Goal: Entertainment & Leisure: Consume media (video, audio)

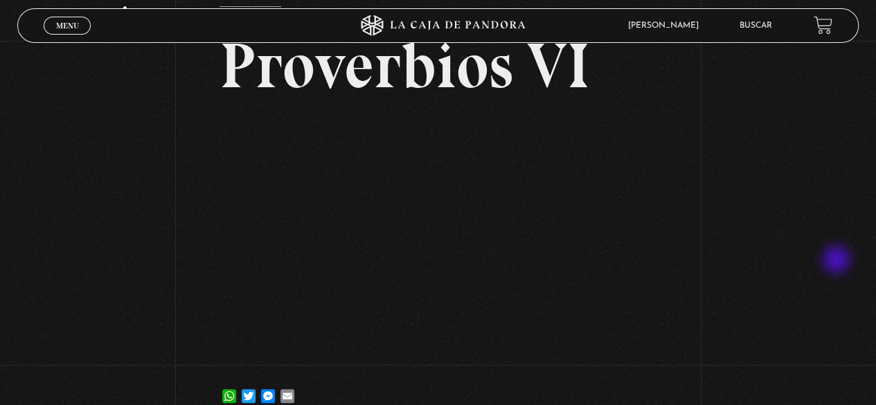
scroll to position [181, 0]
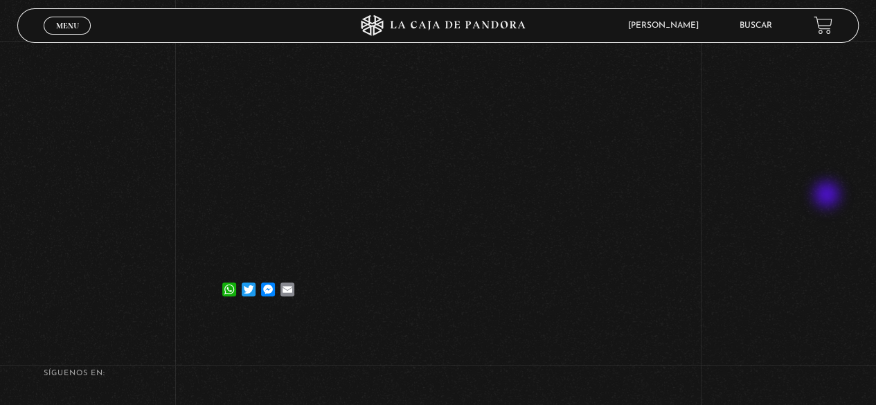
click at [828, 196] on div "Volver 9 abril, 2024 Proverbios VI WhatsApp Twitter Messenger Email" at bounding box center [438, 90] width 876 height 462
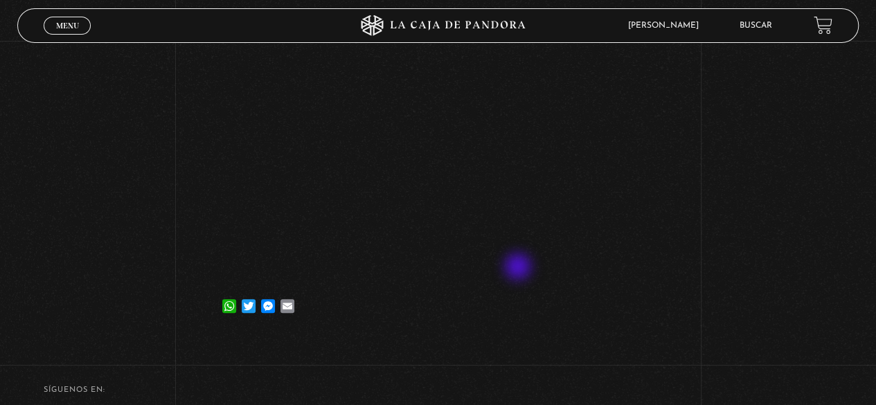
scroll to position [0, 0]
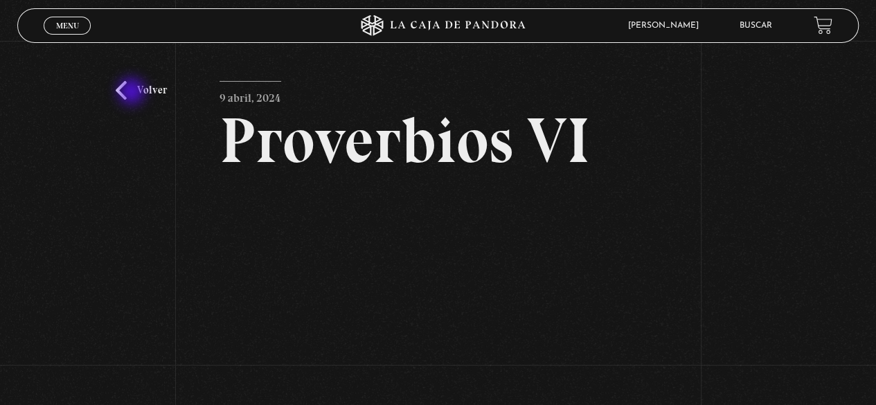
click at [133, 93] on link "Volver" at bounding box center [141, 90] width 51 height 19
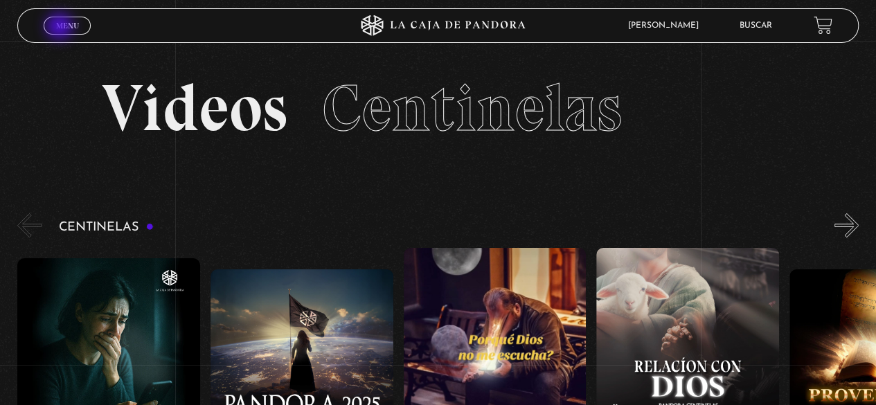
click at [65, 26] on span "Menu" at bounding box center [67, 25] width 23 height 8
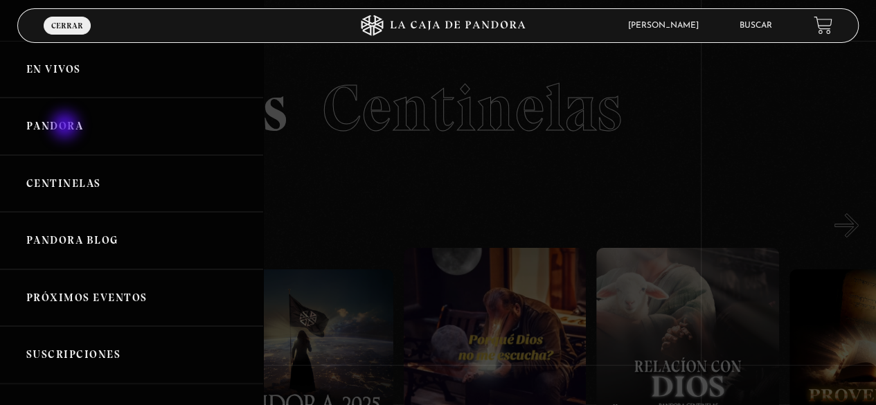
click at [66, 127] on link "Pandora" at bounding box center [131, 126] width 263 height 57
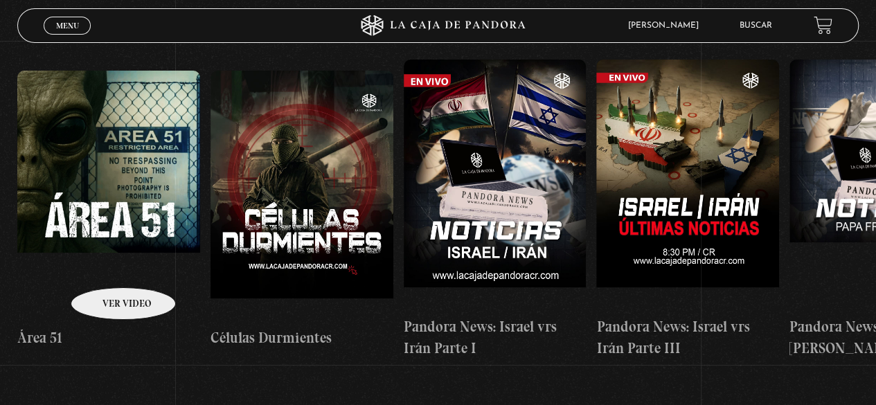
scroll to position [276, 0]
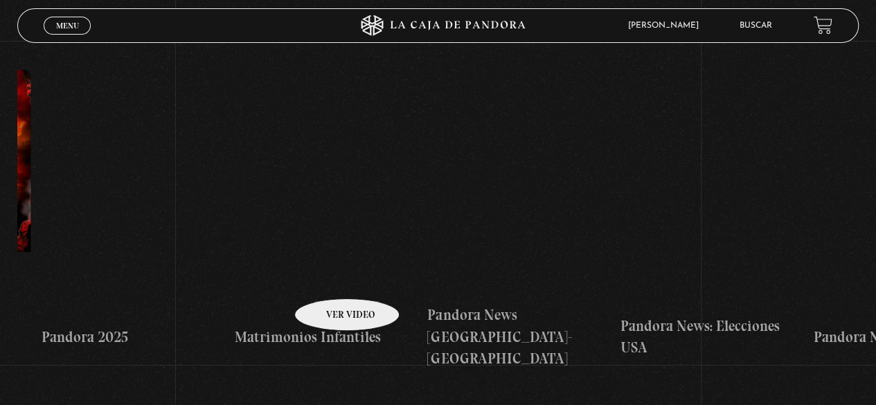
drag, startPoint x: 665, startPoint y: 242, endPoint x: 316, endPoint y: 278, distance: 350.8
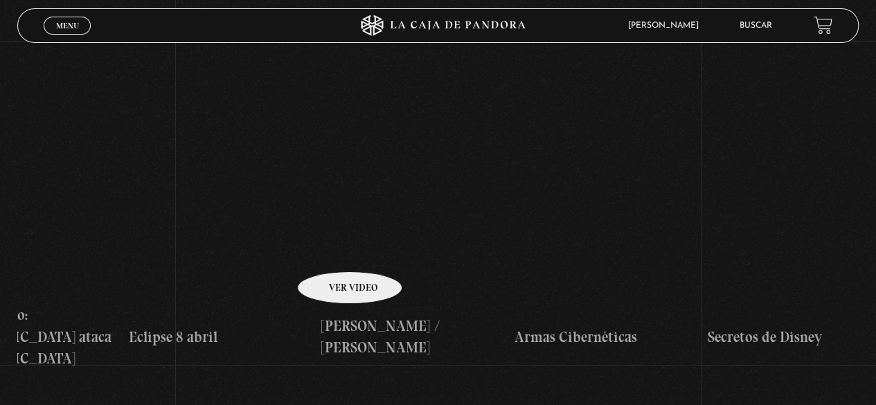
drag, startPoint x: 649, startPoint y: 219, endPoint x: 327, endPoint y: 251, distance: 324.1
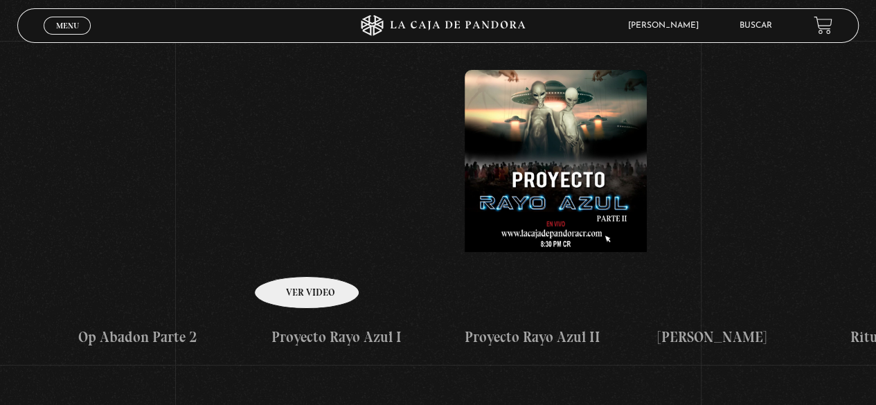
drag, startPoint x: 641, startPoint y: 224, endPoint x: 294, endPoint y: 251, distance: 348.6
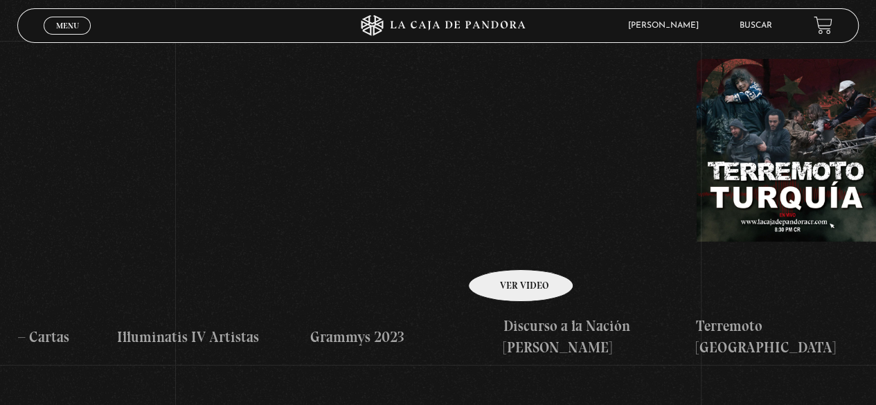
drag, startPoint x: 613, startPoint y: 229, endPoint x: 271, endPoint y: 257, distance: 343.1
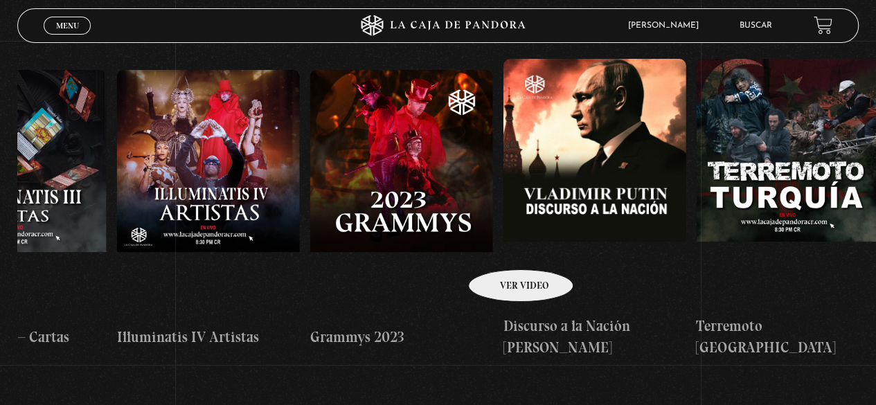
click at [271, 258] on div "Área 51 Células Durmientes Pandora News: Israel vrs Irán Parte I Pandora News: …" at bounding box center [792, 209] width 15241 height 322
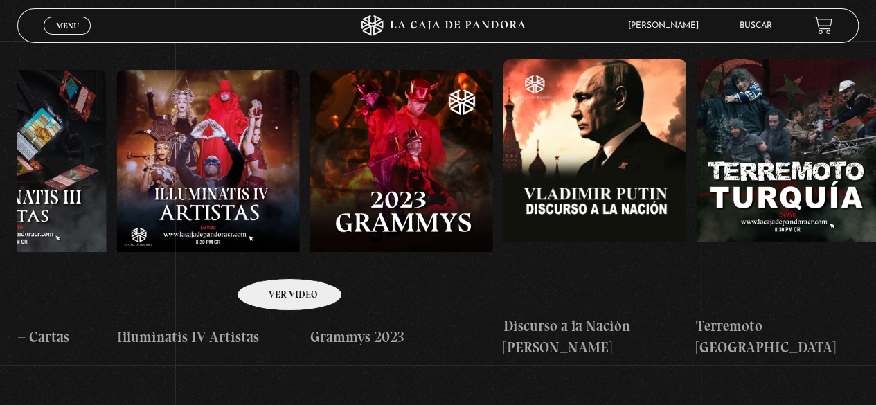
scroll to position [0, 6861]
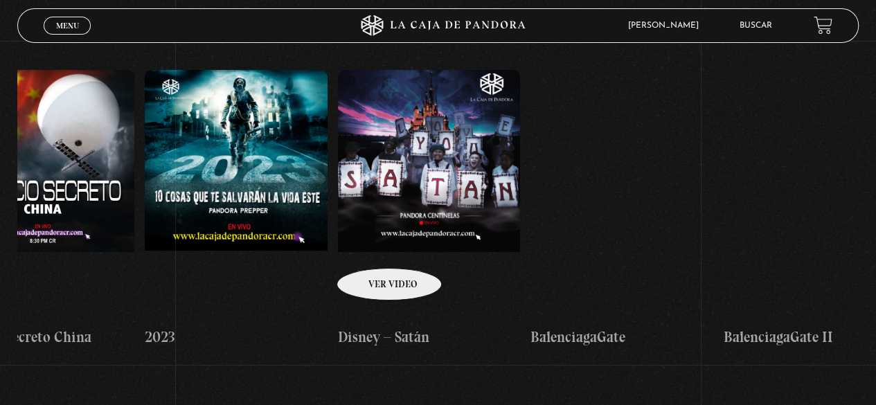
drag, startPoint x: 555, startPoint y: 233, endPoint x: 368, endPoint y: 247, distance: 187.5
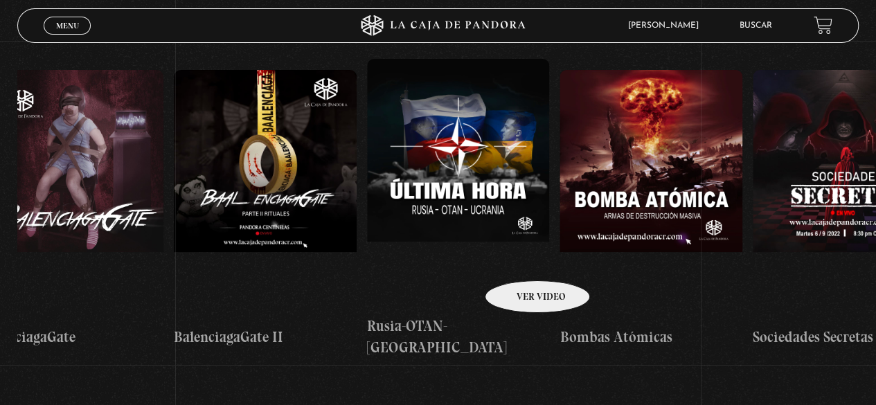
drag, startPoint x: 627, startPoint y: 243, endPoint x: 514, endPoint y: 258, distance: 114.6
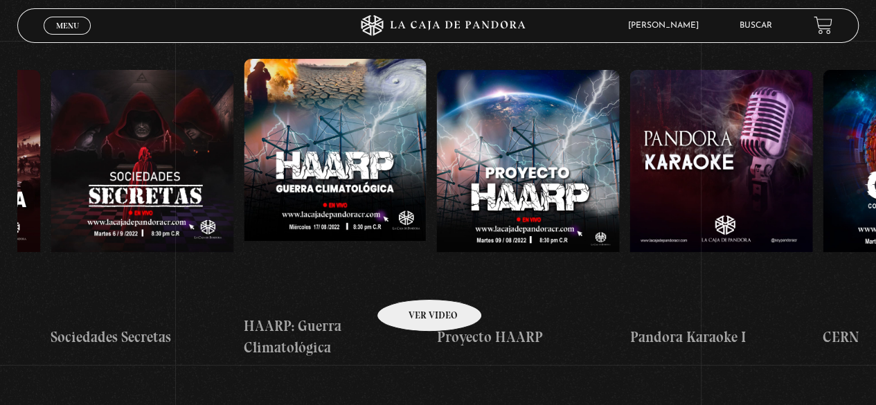
drag, startPoint x: 540, startPoint y: 267, endPoint x: 404, endPoint y: 273, distance: 135.8
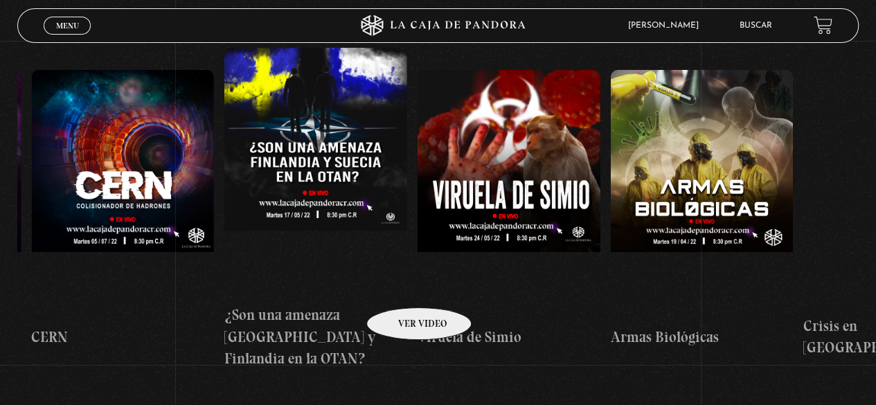
drag, startPoint x: 547, startPoint y: 270, endPoint x: 389, endPoint y: 283, distance: 158.4
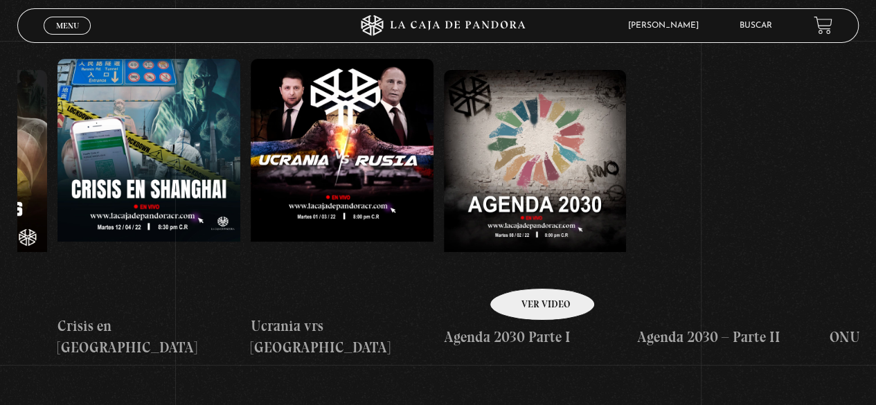
drag, startPoint x: 527, startPoint y: 267, endPoint x: 384, endPoint y: 271, distance: 143.4
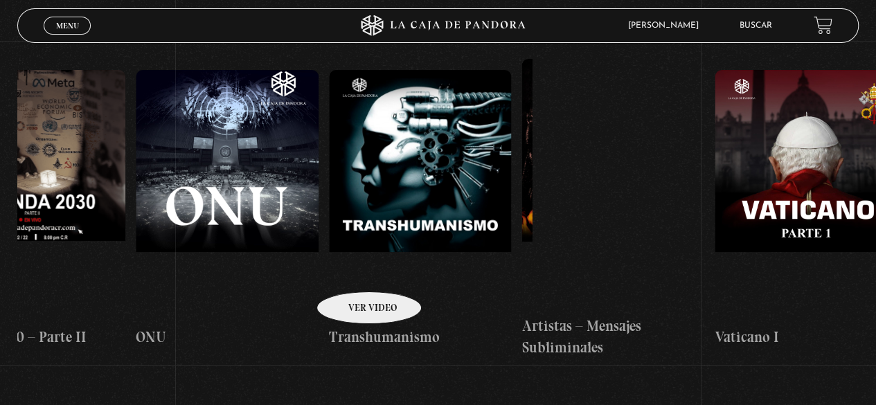
drag, startPoint x: 553, startPoint y: 251, endPoint x: 342, endPoint y: 271, distance: 212.1
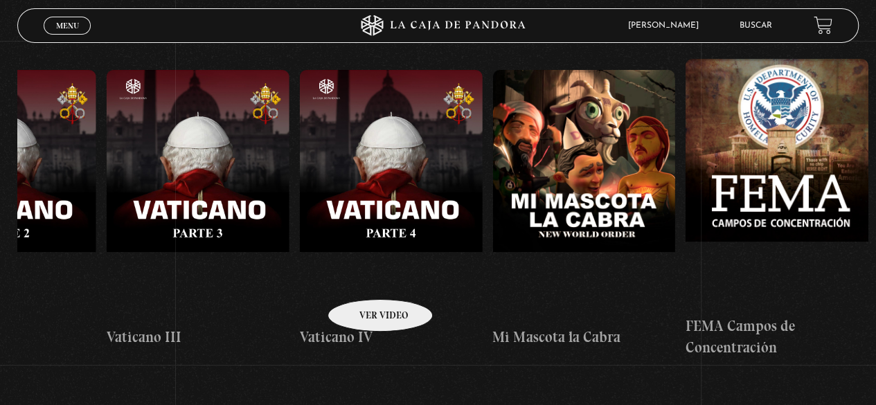
scroll to position [0, 12182]
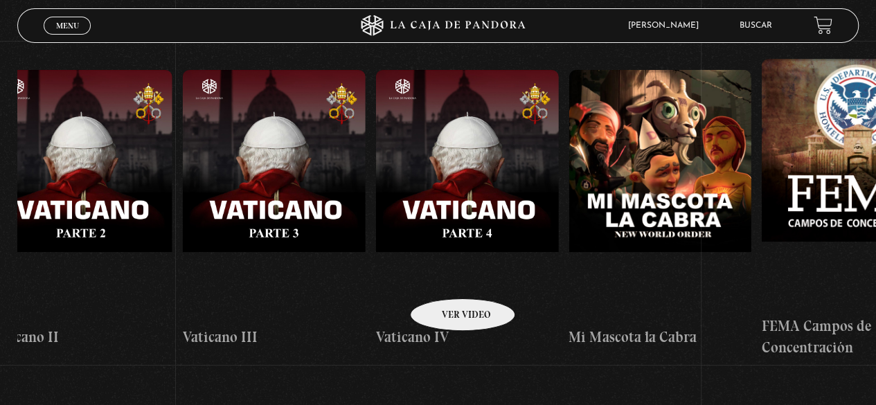
drag, startPoint x: 546, startPoint y: 255, endPoint x: 444, endPoint y: 273, distance: 102.5
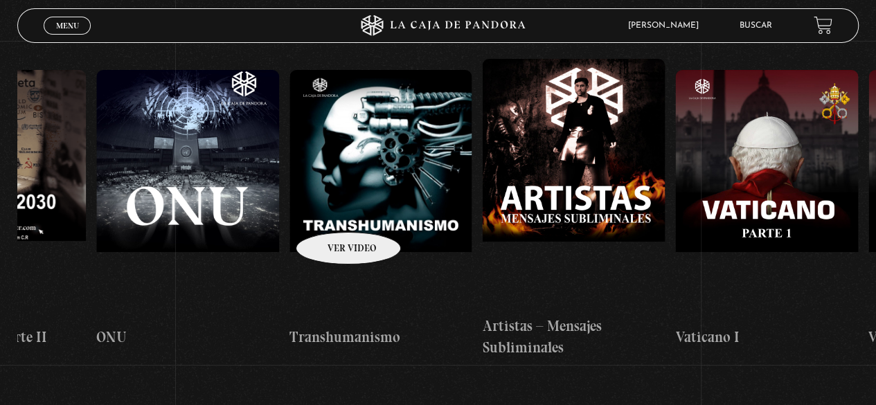
drag, startPoint x: 176, startPoint y: 203, endPoint x: 338, endPoint y: 215, distance: 162.5
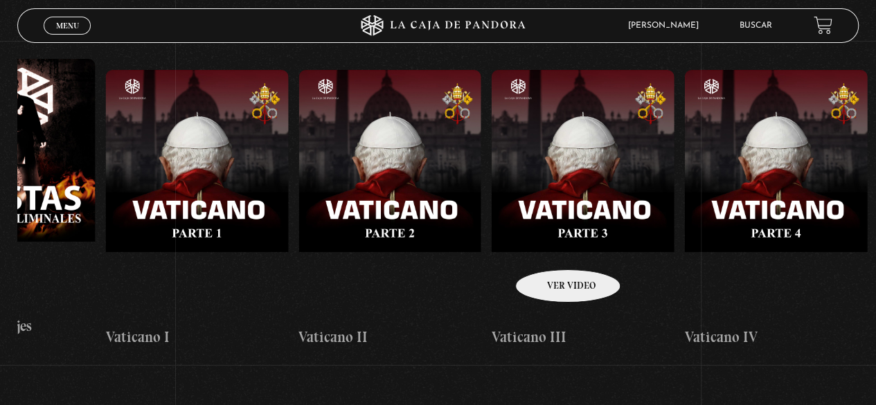
scroll to position [0, 11929]
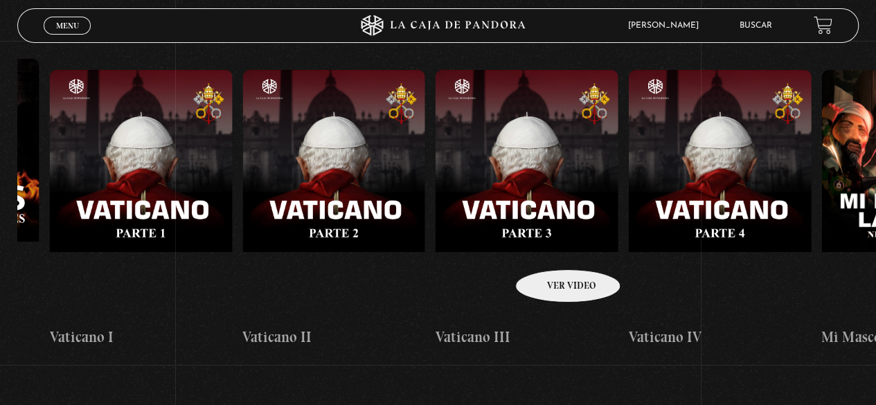
drag, startPoint x: 665, startPoint y: 242, endPoint x: 533, endPoint y: 250, distance: 132.5
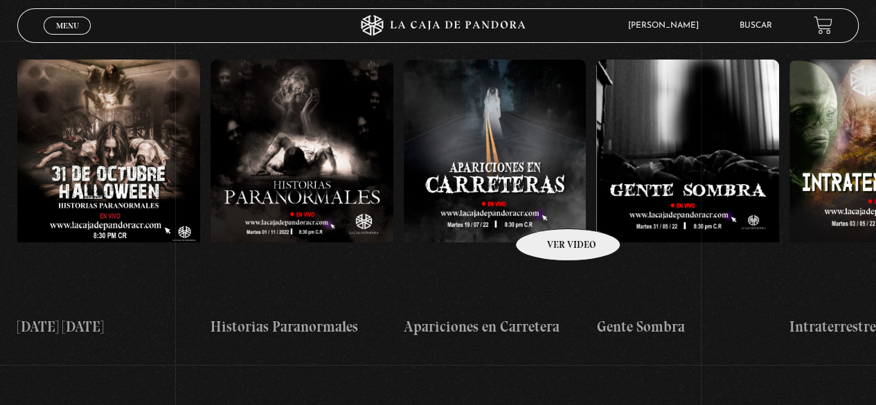
scroll to position [690, 0]
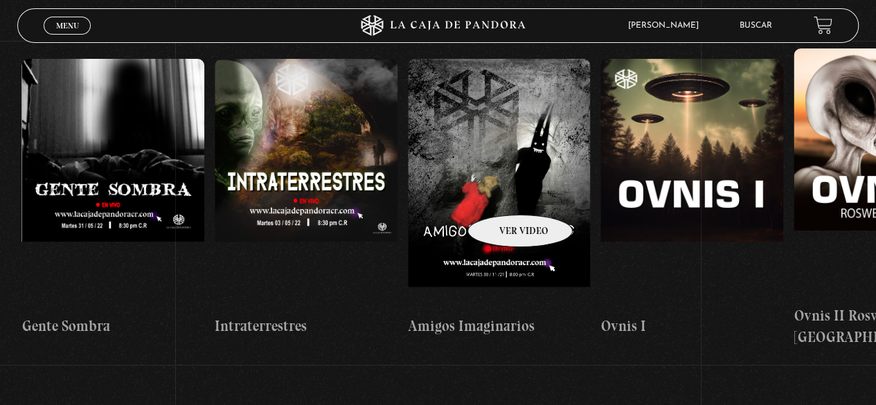
drag, startPoint x: 613, startPoint y: 171, endPoint x: 497, endPoint y: 192, distance: 118.3
click at [498, 194] on div "31 Octubre Halloween Historias Paranormales Apariciones en Carretera Gente Somb…" at bounding box center [504, 198] width 2122 height 300
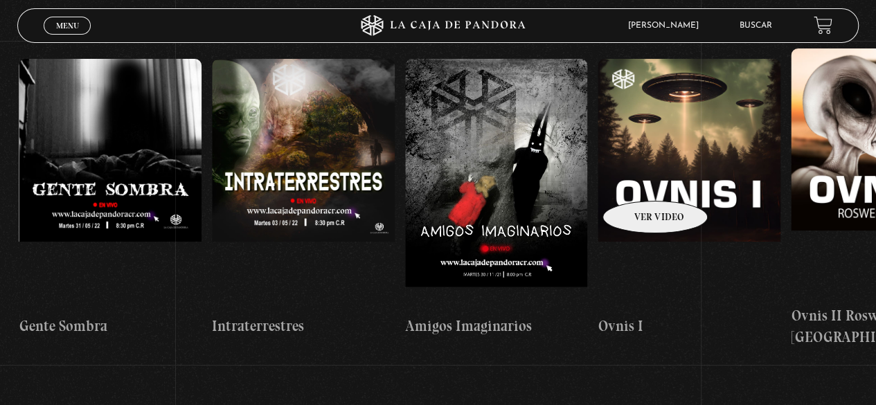
scroll to position [0, 1253]
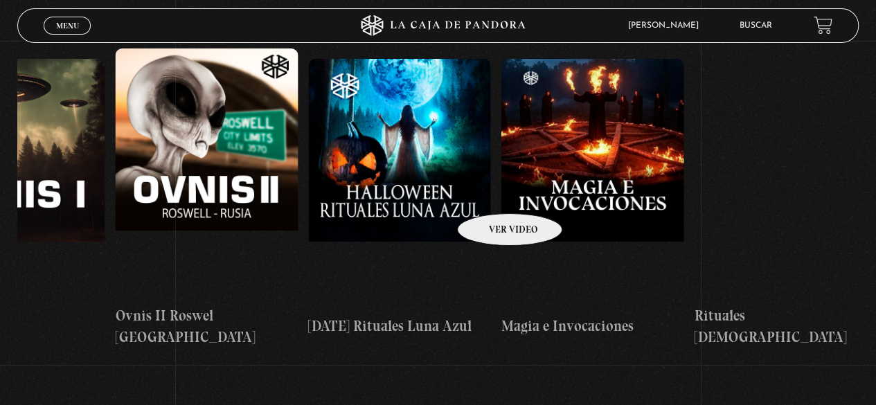
drag, startPoint x: 637, startPoint y: 180, endPoint x: 462, endPoint y: 192, distance: 174.9
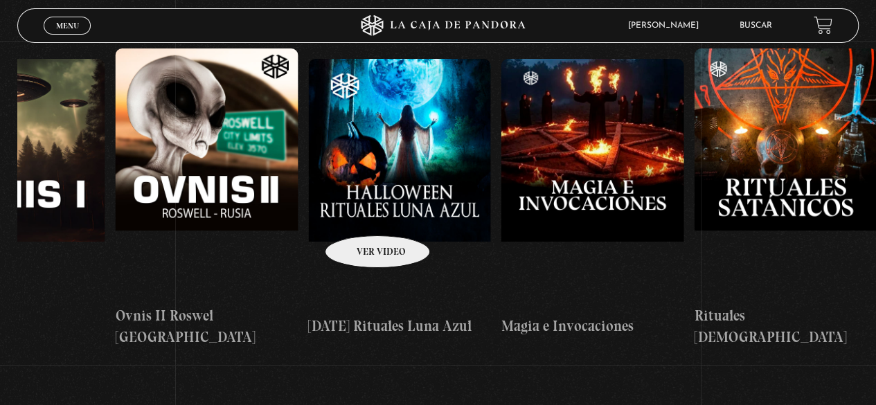
drag, startPoint x: 523, startPoint y: 197, endPoint x: 325, endPoint y: 211, distance: 199.2
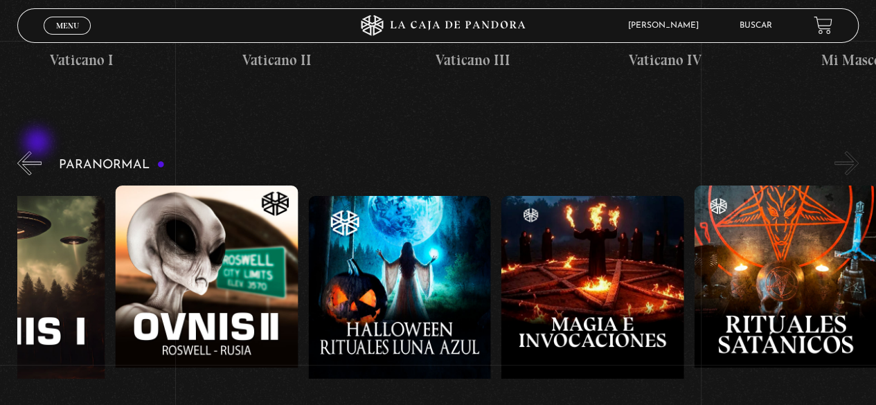
scroll to position [552, 0]
click at [39, 152] on button "«" at bounding box center [29, 164] width 24 height 24
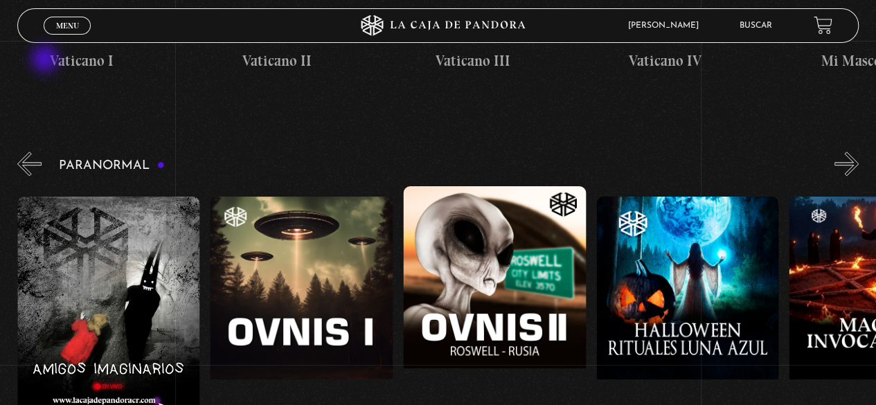
scroll to position [0, 964]
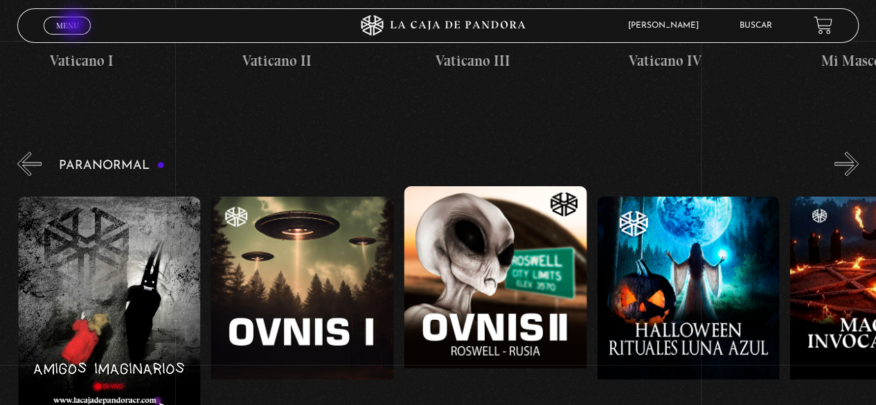
click at [75, 25] on span "Menu" at bounding box center [67, 25] width 23 height 8
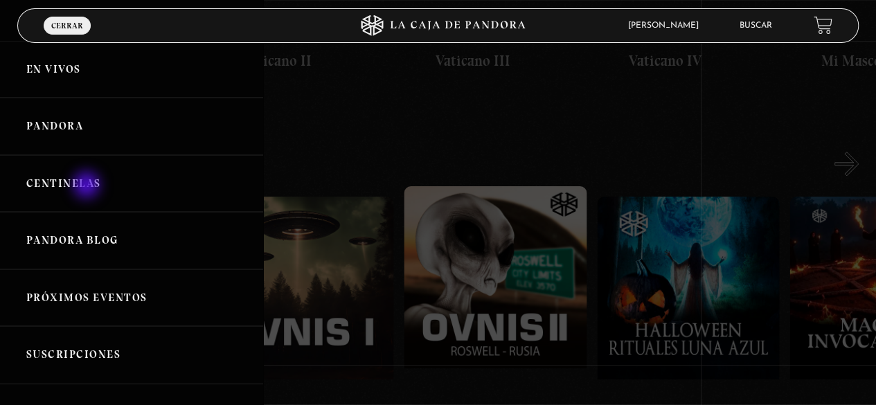
click at [88, 186] on link "Centinelas" at bounding box center [131, 183] width 263 height 57
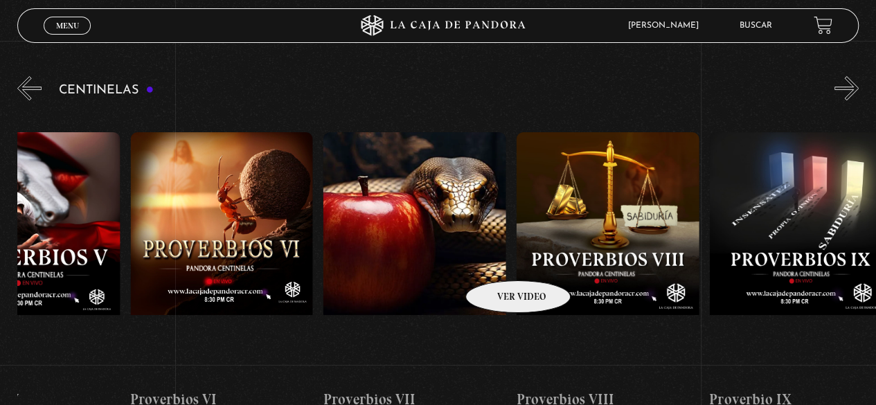
scroll to position [0, 1591]
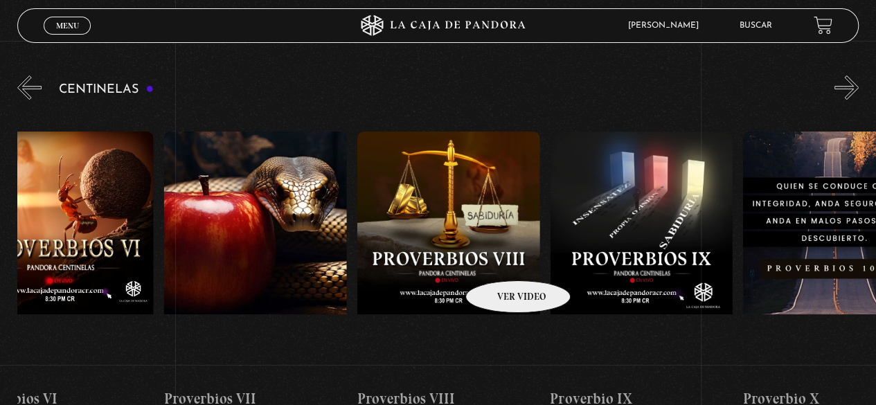
drag, startPoint x: 789, startPoint y: 255, endPoint x: 470, endPoint y: 260, distance: 318.5
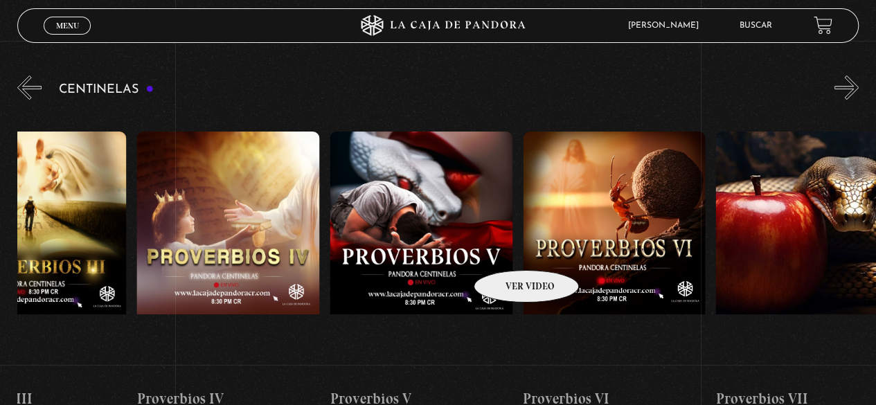
scroll to position [0, 1025]
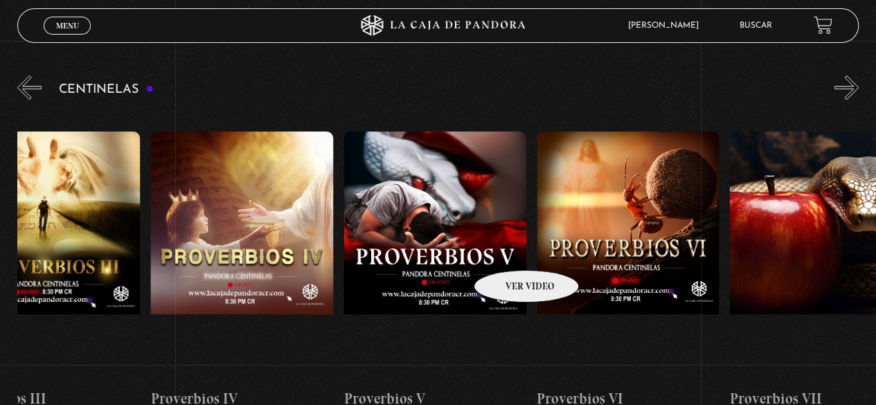
drag, startPoint x: 397, startPoint y: 246, endPoint x: 511, endPoint y: 248, distance: 113.6
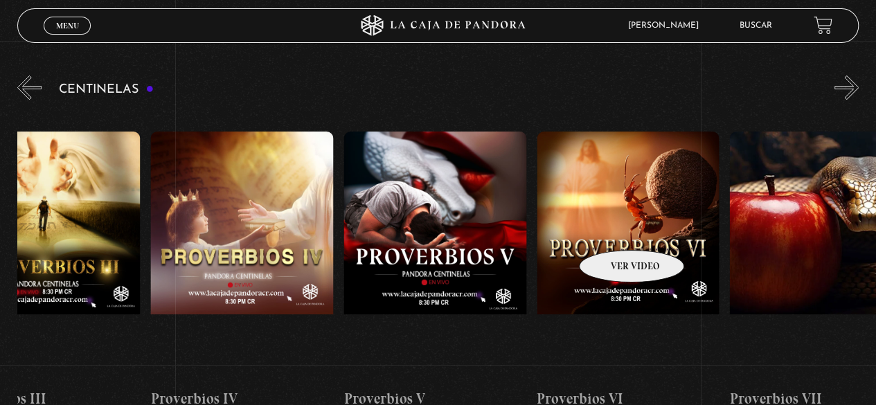
drag, startPoint x: 613, startPoint y: 229, endPoint x: 638, endPoint y: 231, distance: 25.0
click at [613, 229] on figure at bounding box center [628, 256] width 183 height 249
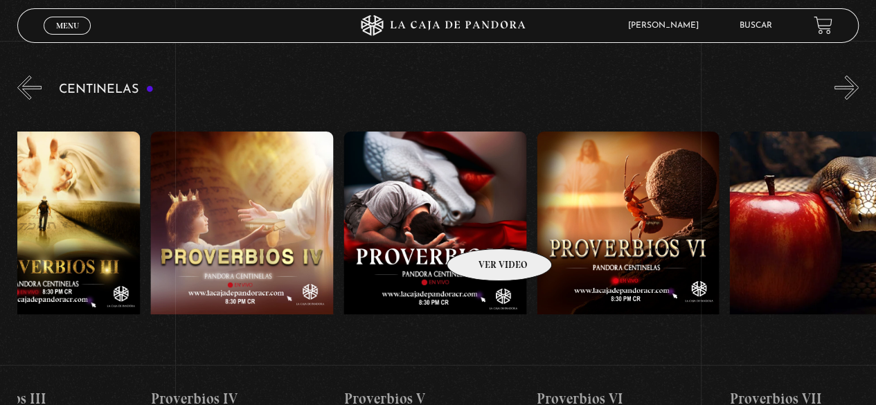
click at [451, 222] on figure at bounding box center [434, 256] width 183 height 249
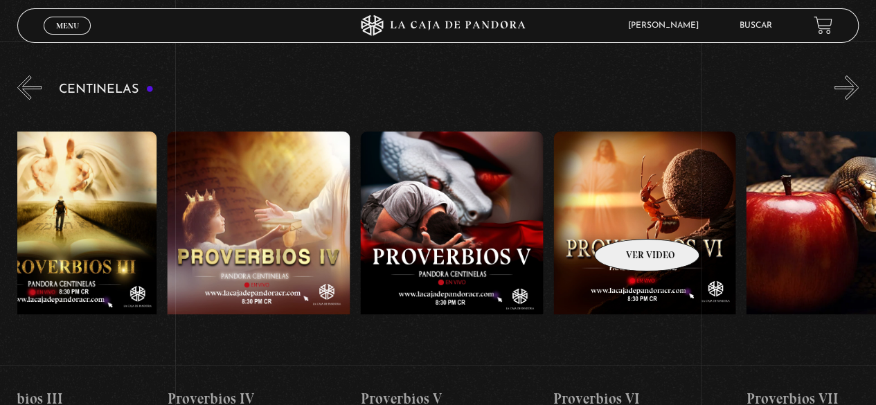
click at [632, 217] on figure at bounding box center [644, 256] width 183 height 249
click at [636, 208] on figure at bounding box center [644, 256] width 183 height 249
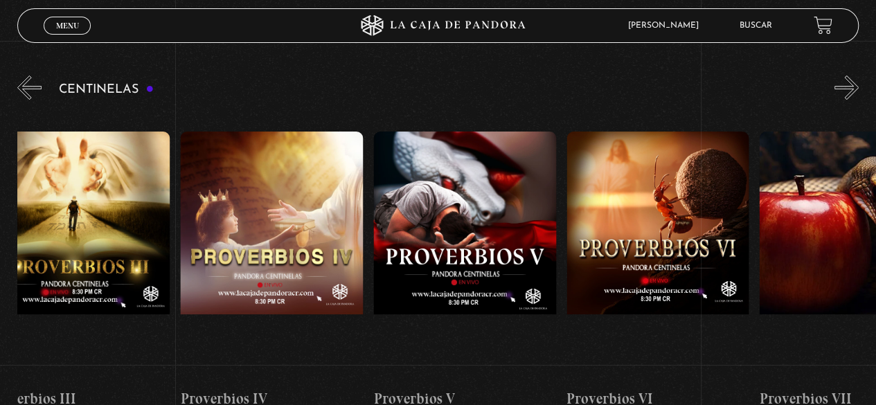
scroll to position [0, 998]
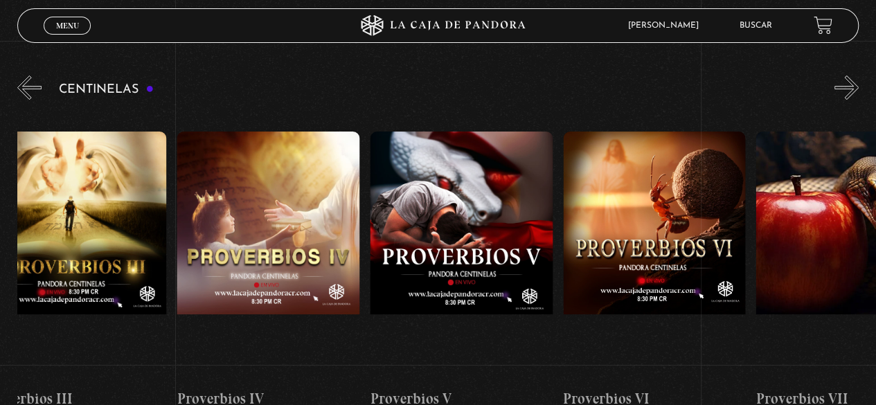
click at [623, 388] on h4 "Proverbios VI" at bounding box center [654, 399] width 183 height 22
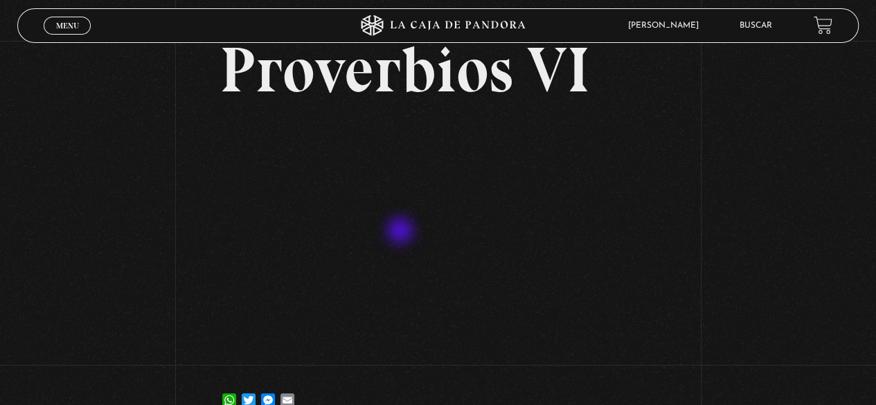
scroll to position [71, 0]
